Goal: Navigation & Orientation: Find specific page/section

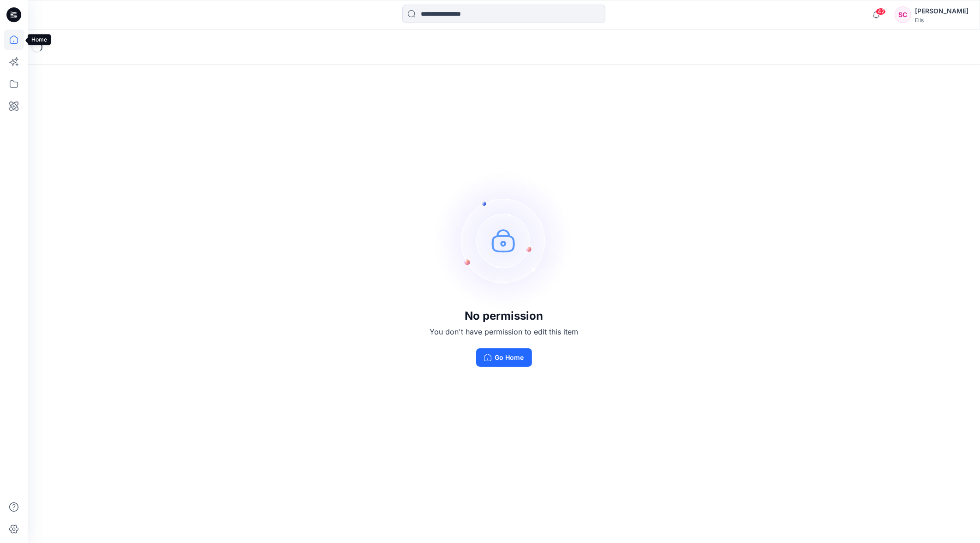
click at [15, 42] on icon at bounding box center [14, 40] width 20 height 20
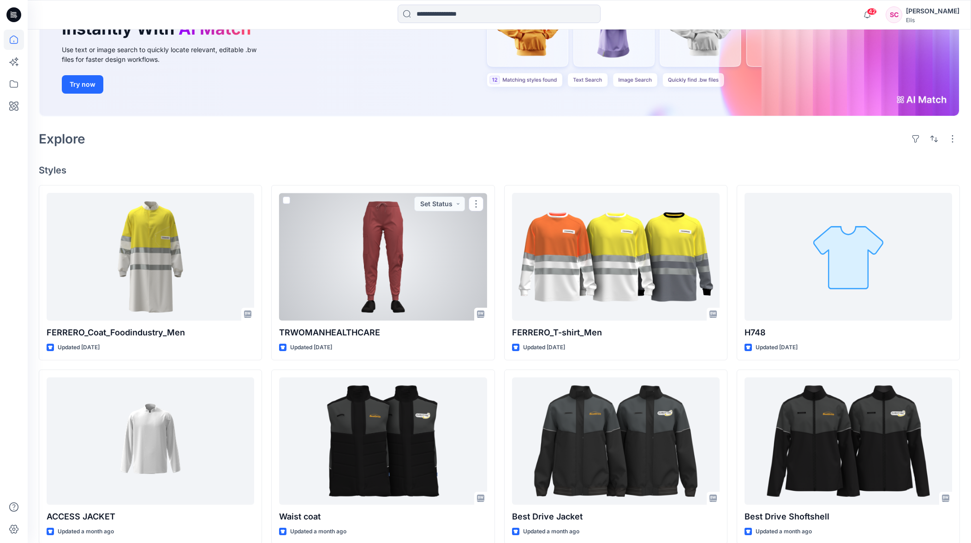
scroll to position [125, 0]
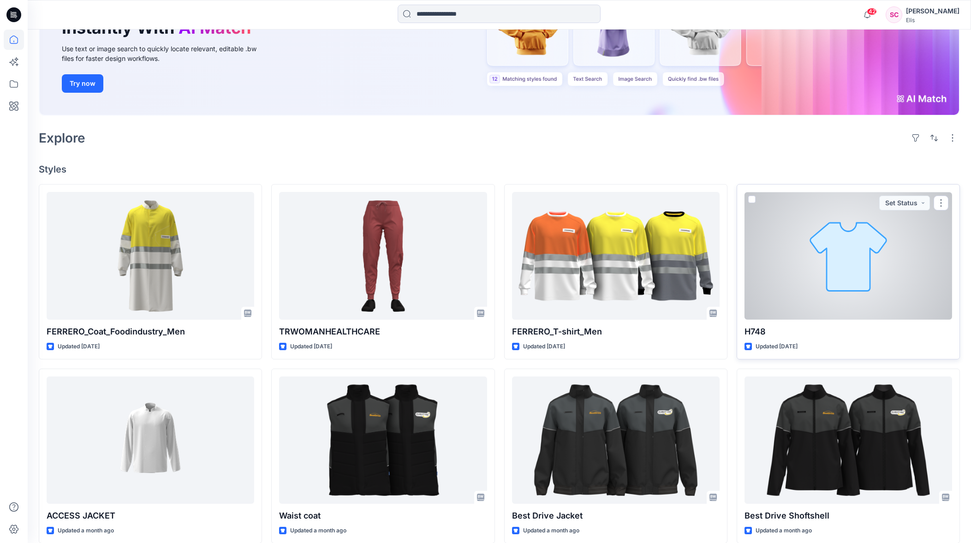
click at [853, 263] on div at bounding box center [849, 256] width 208 height 128
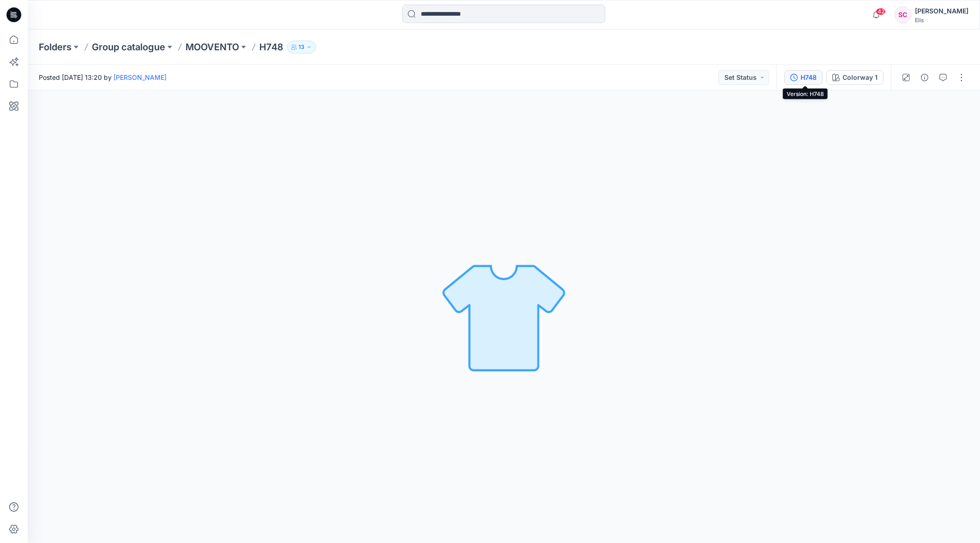
click at [805, 79] on div "H748" at bounding box center [808, 77] width 16 height 10
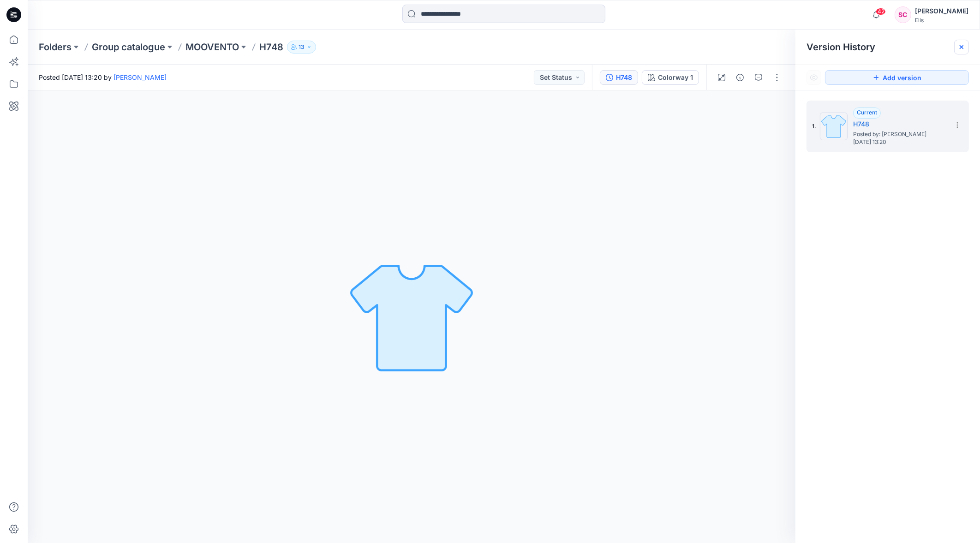
click at [960, 45] on icon at bounding box center [961, 46] width 7 height 7
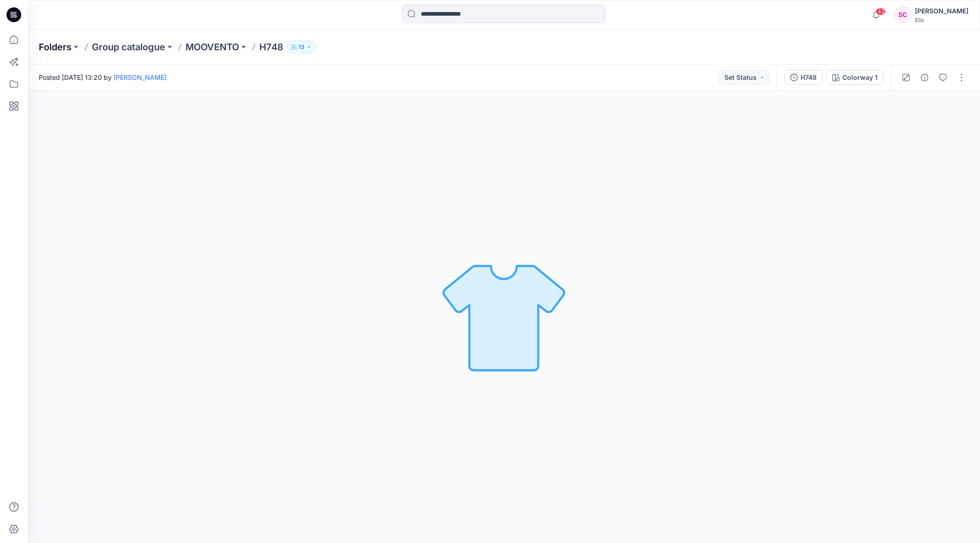
click at [50, 48] on p "Folders" at bounding box center [55, 47] width 33 height 13
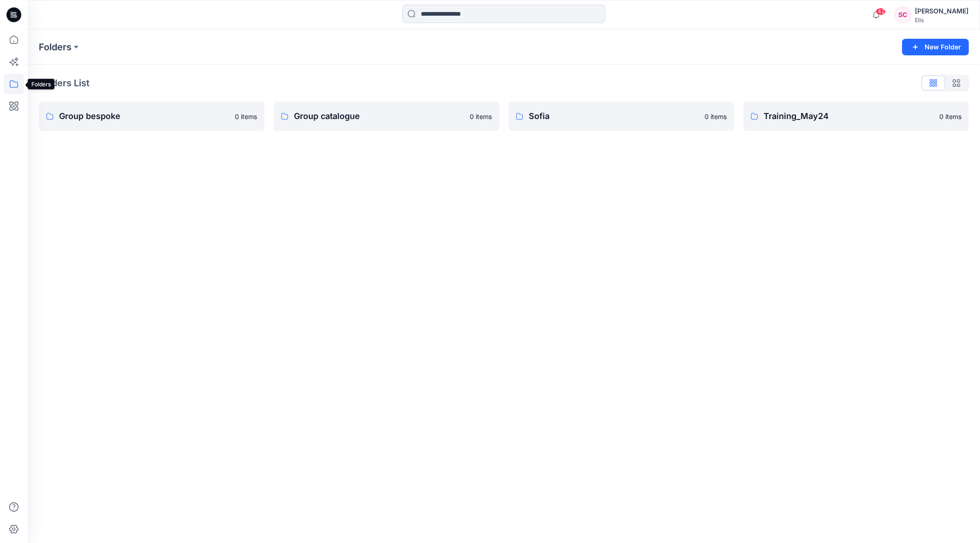
click at [12, 83] on icon at bounding box center [14, 84] width 20 height 20
click at [16, 38] on icon at bounding box center [14, 40] width 20 height 20
